Goal: Task Accomplishment & Management: Use online tool/utility

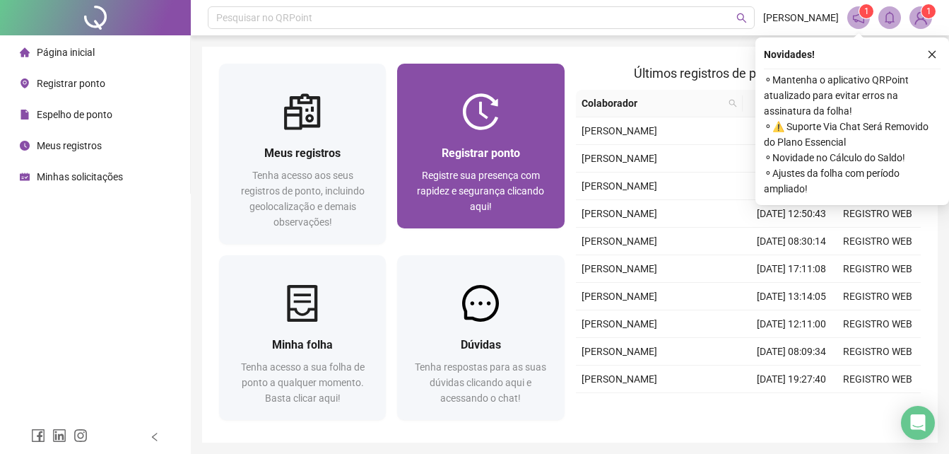
click at [462, 189] on span "Registre sua presença com rapidez e segurança clicando aqui!" at bounding box center [480, 191] width 127 height 42
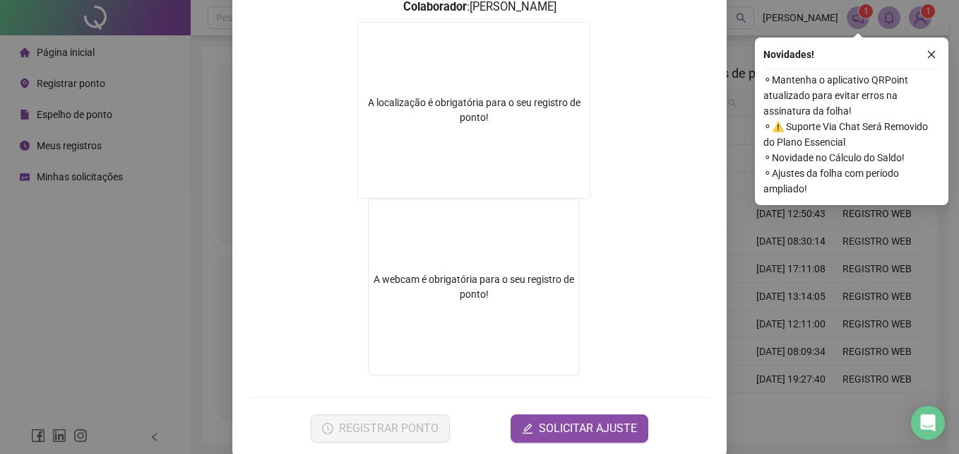
scroll to position [212, 0]
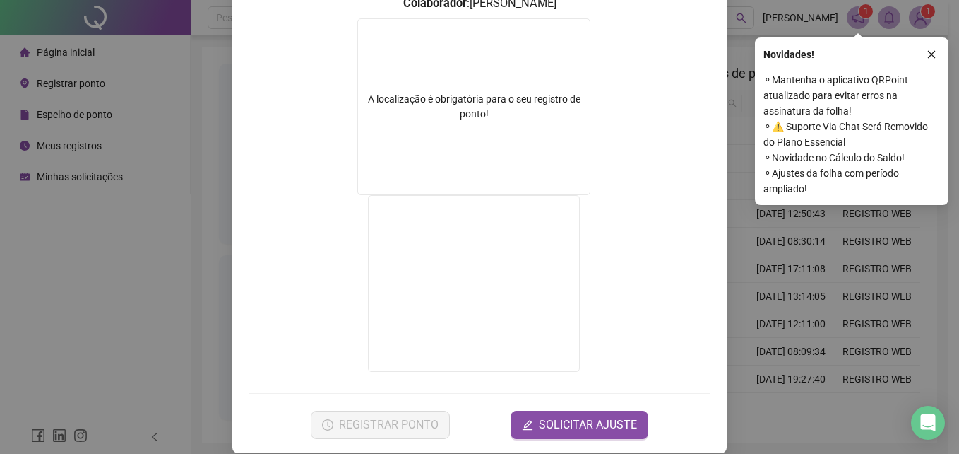
click at [790, 299] on div "Registro de ponto web 12:14:54 Empregador : FINANCEIRO PRONTO Colaborador : [PE…" at bounding box center [479, 227] width 959 height 454
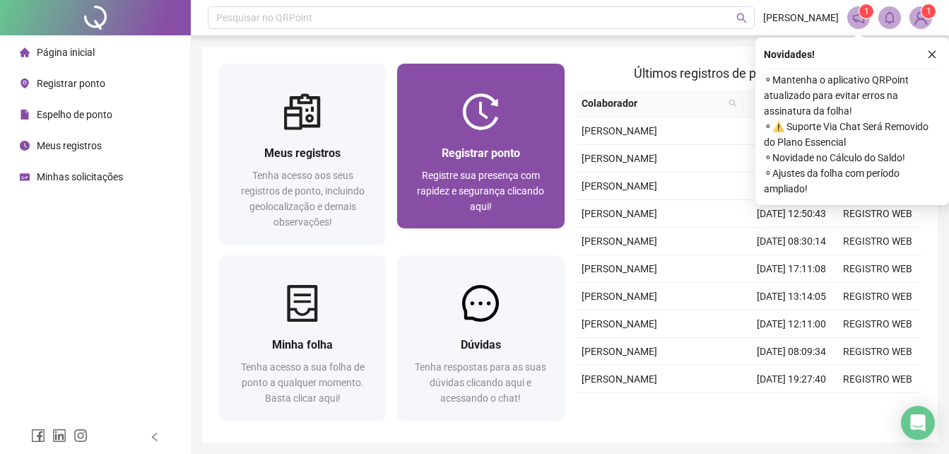
click at [520, 201] on div "Registre sua presença com rapidez e segurança clicando aqui!" at bounding box center [480, 190] width 133 height 47
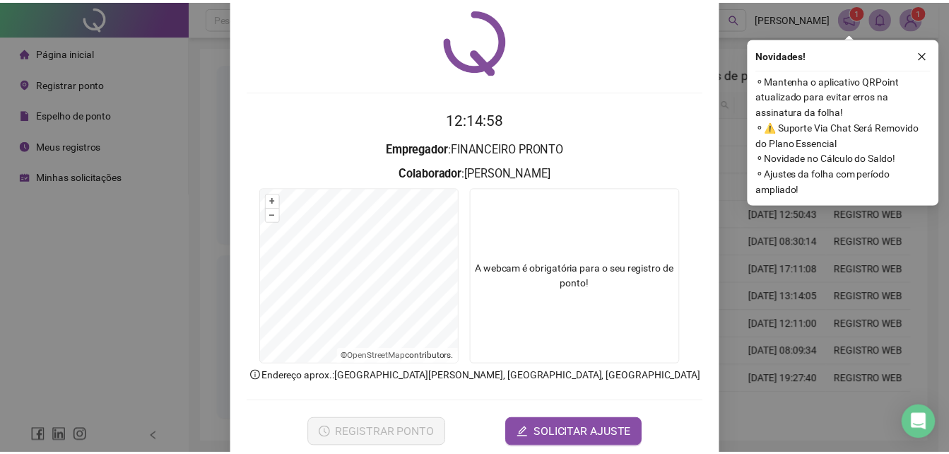
scroll to position [67, 0]
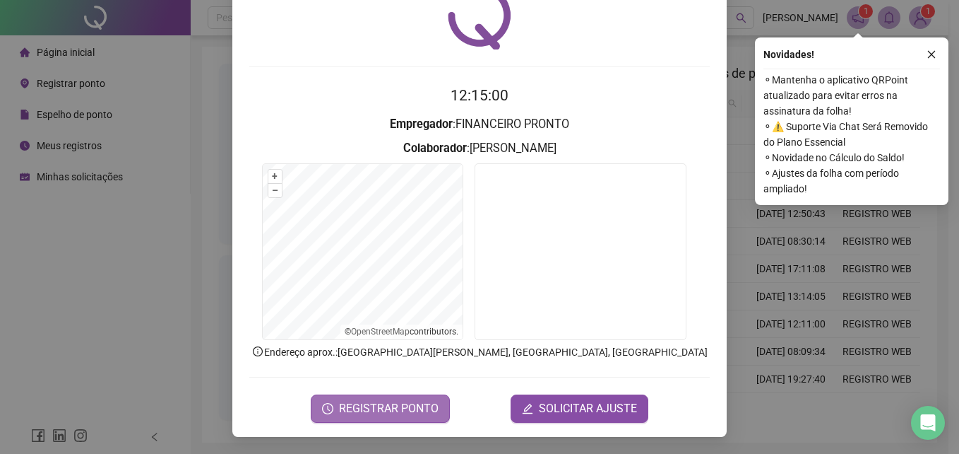
click at [405, 408] on span "REGISTRAR PONTO" at bounding box center [389, 408] width 100 height 17
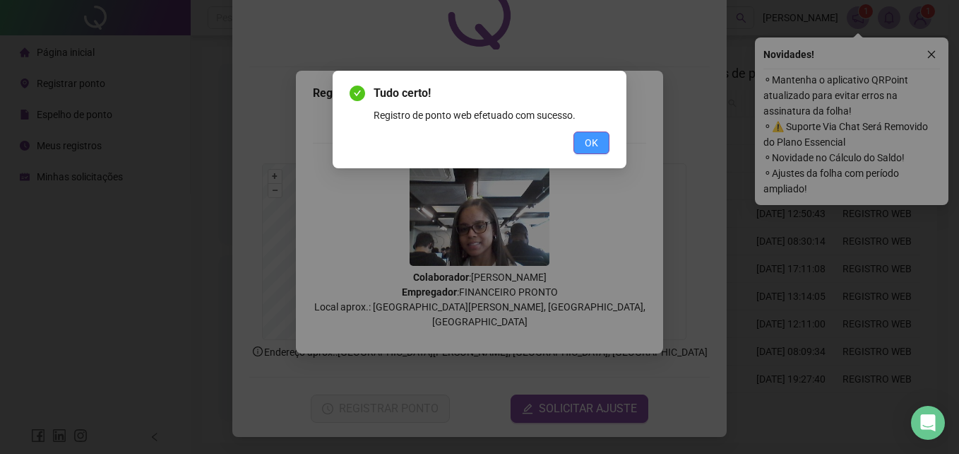
click at [588, 138] on span "OK" at bounding box center [591, 143] width 13 height 16
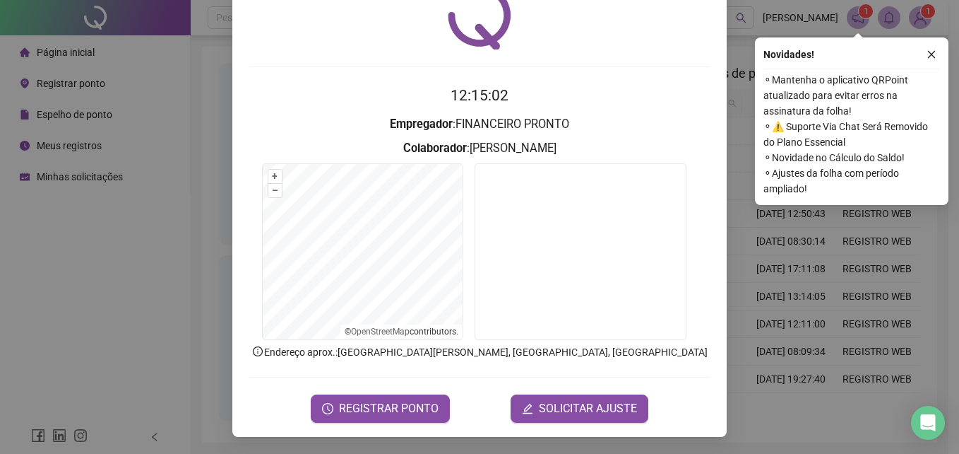
click at [723, 71] on div "Registro de ponto web 12:15:02 Empregador : FINANCEIRO PRONTO Colaborador : [PE…" at bounding box center [479, 227] width 959 height 454
